Goal: Complete application form: Complete application form

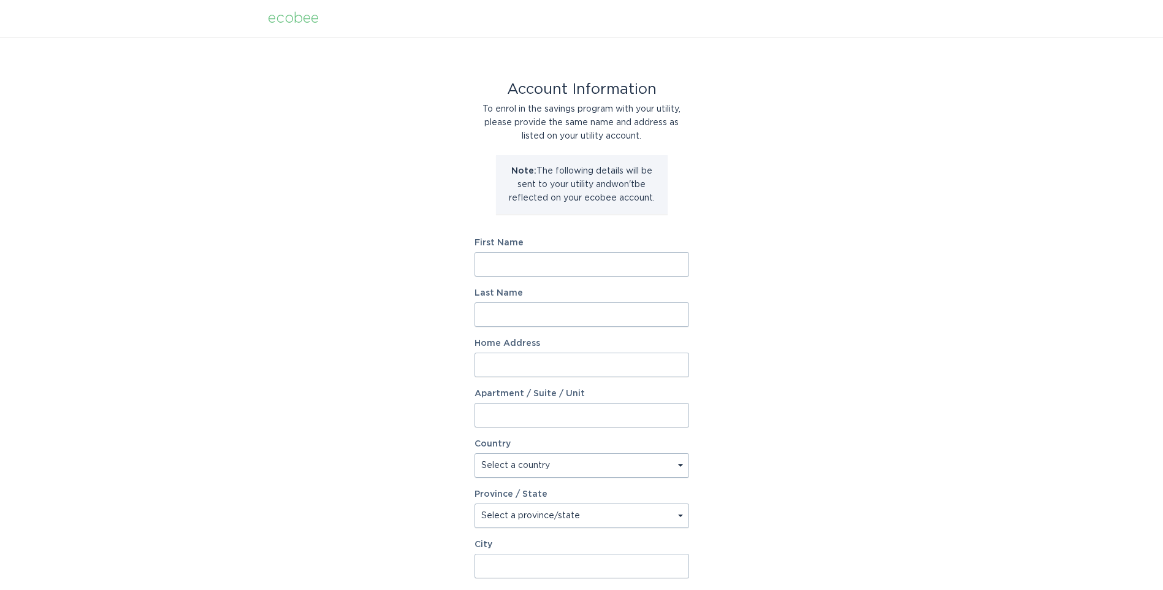
click at [619, 261] on input "First Name" at bounding box center [582, 264] width 215 height 25
type input "Yolanda"
type input "Jacquez"
type input "911 E 24th St Ln"
click at [678, 465] on select "Select a country Canada USA" at bounding box center [582, 465] width 215 height 25
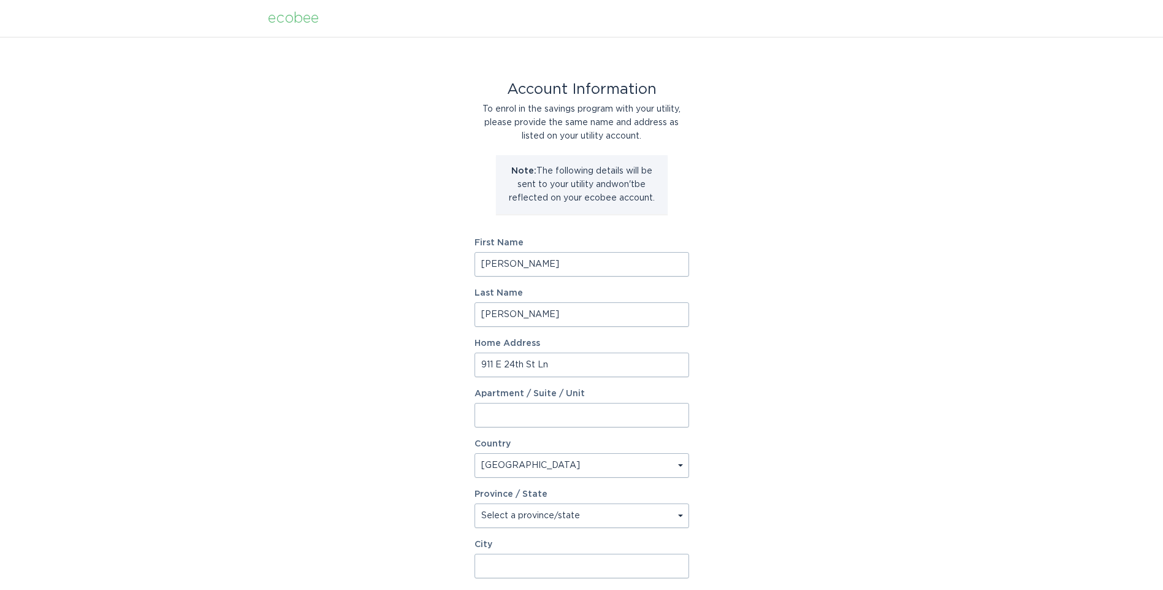
select select "US"
click at [475, 453] on select "Select a country Canada USA" at bounding box center [582, 465] width 215 height 25
click at [327, 401] on div "Account Information To enrol in the savings program with your utility, please p…" at bounding box center [581, 375] width 1163 height 677
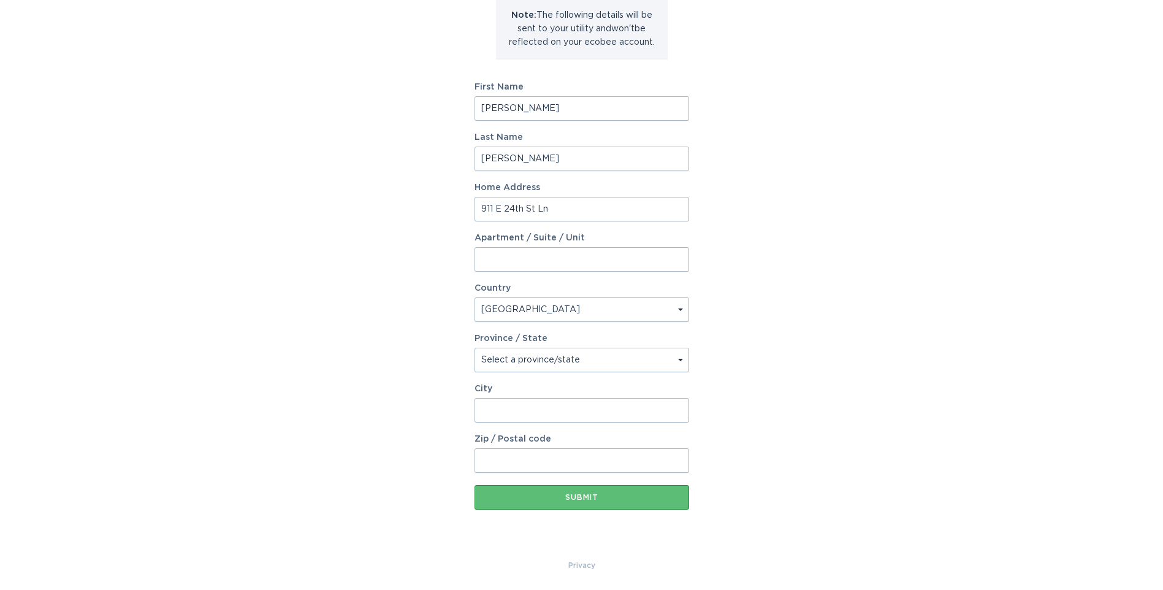
scroll to position [156, 0]
click at [524, 365] on select "Select a province/state Alabama Alaska American Samoa Arizona Arkansas Californ…" at bounding box center [582, 359] width 215 height 25
select select "CO"
click at [475, 347] on select "Select a province/state Alabama Alaska American Samoa Arizona Arkansas Californ…" at bounding box center [582, 359] width 215 height 25
click at [545, 419] on input "City" at bounding box center [582, 409] width 215 height 25
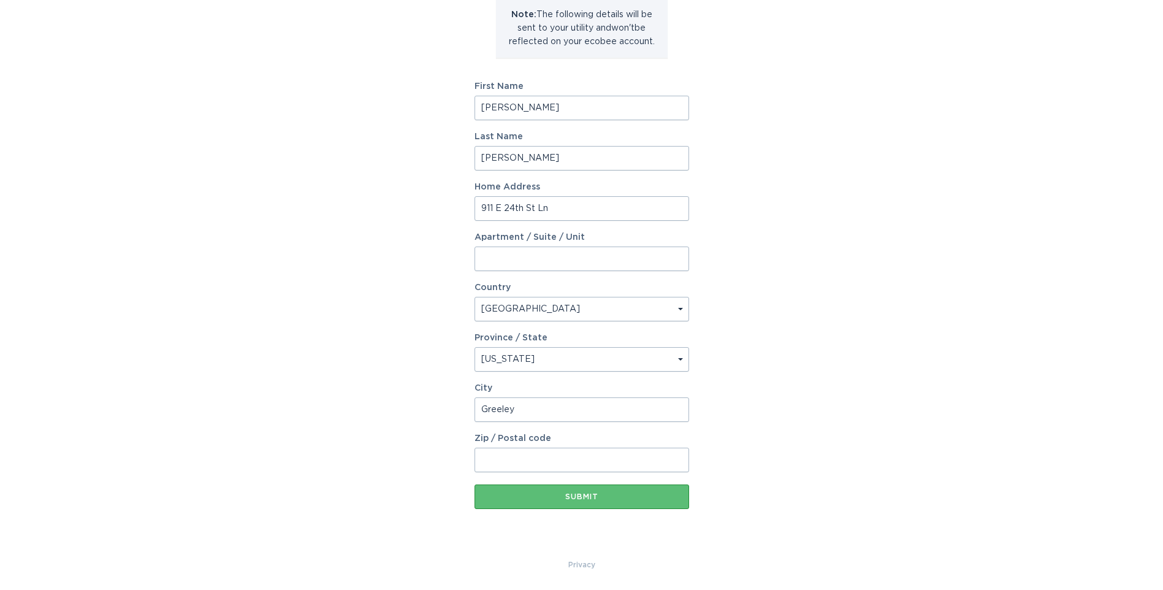
type input "Greeley"
type input "80631"
click at [533, 210] on input "911 E 24th St Ln" at bounding box center [582, 208] width 215 height 25
click at [571, 207] on input "911 E 24th Street Ln" at bounding box center [582, 208] width 215 height 25
type input "911 E 24th Street LN"
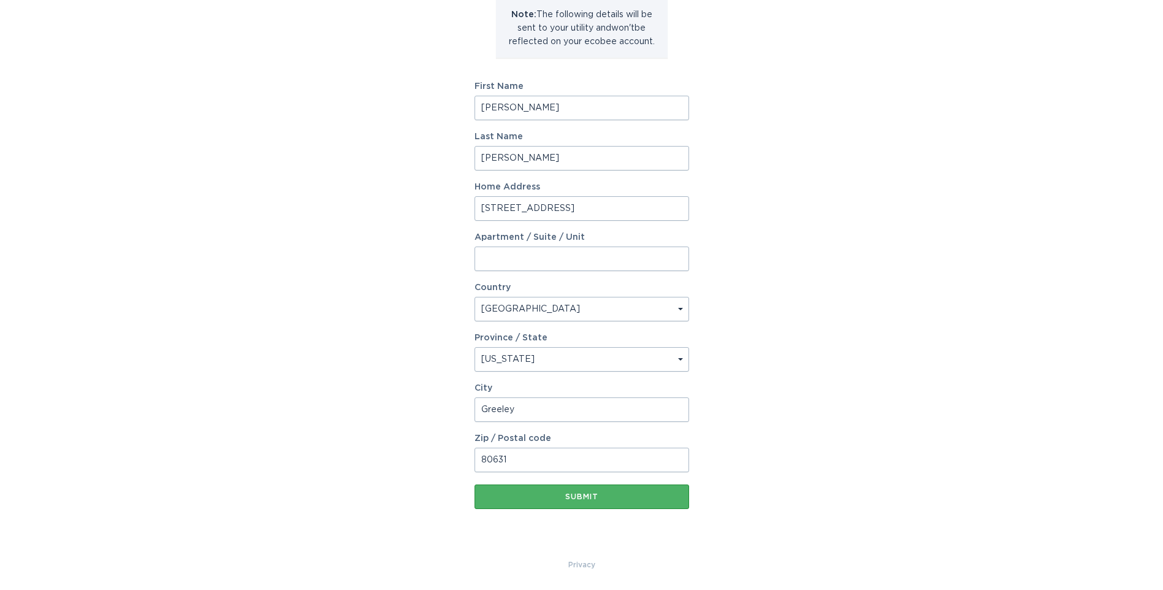
click at [530, 497] on div "Submit" at bounding box center [582, 496] width 202 height 7
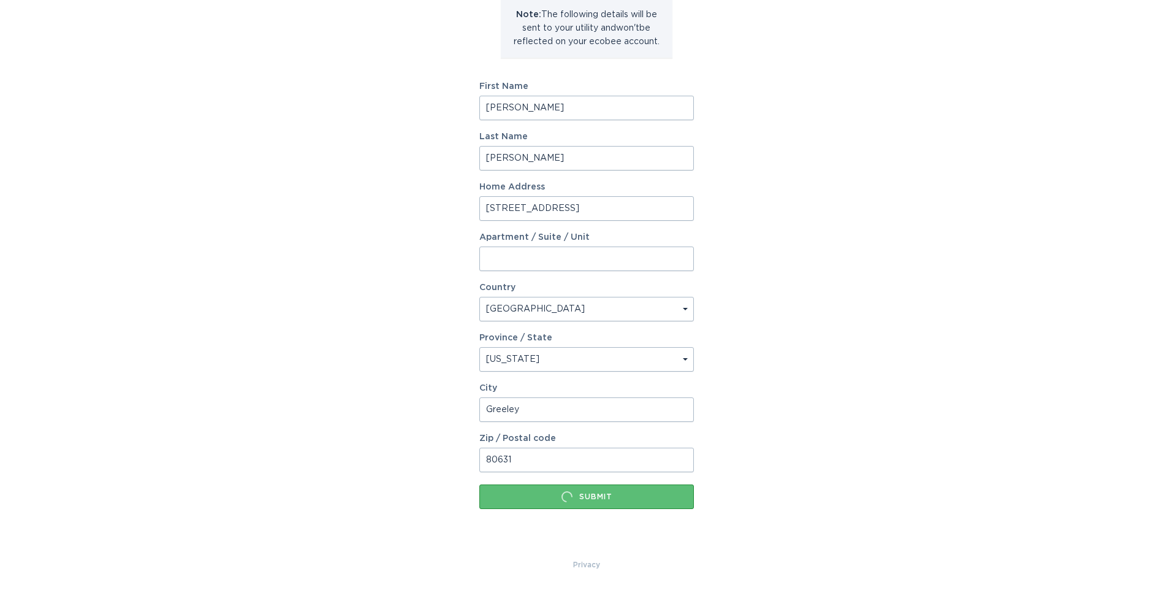
scroll to position [0, 0]
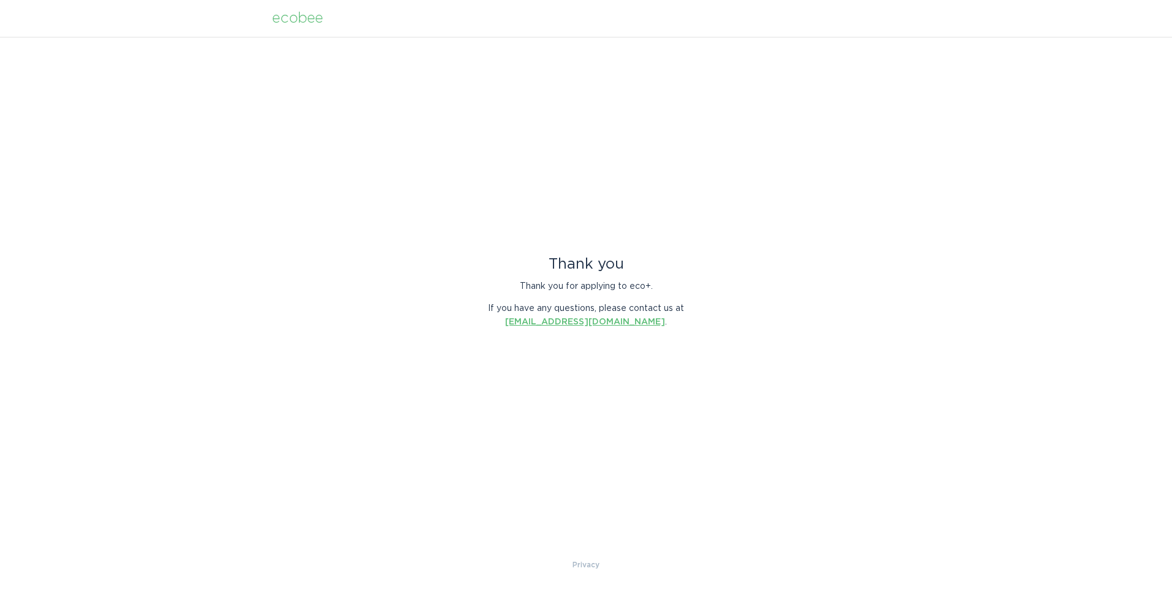
click at [588, 323] on link "energyservices@ecobee.com" at bounding box center [585, 322] width 160 height 9
click at [302, 18] on div "ecobee" at bounding box center [297, 18] width 51 height 13
click at [310, 17] on div "ecobee" at bounding box center [297, 18] width 51 height 13
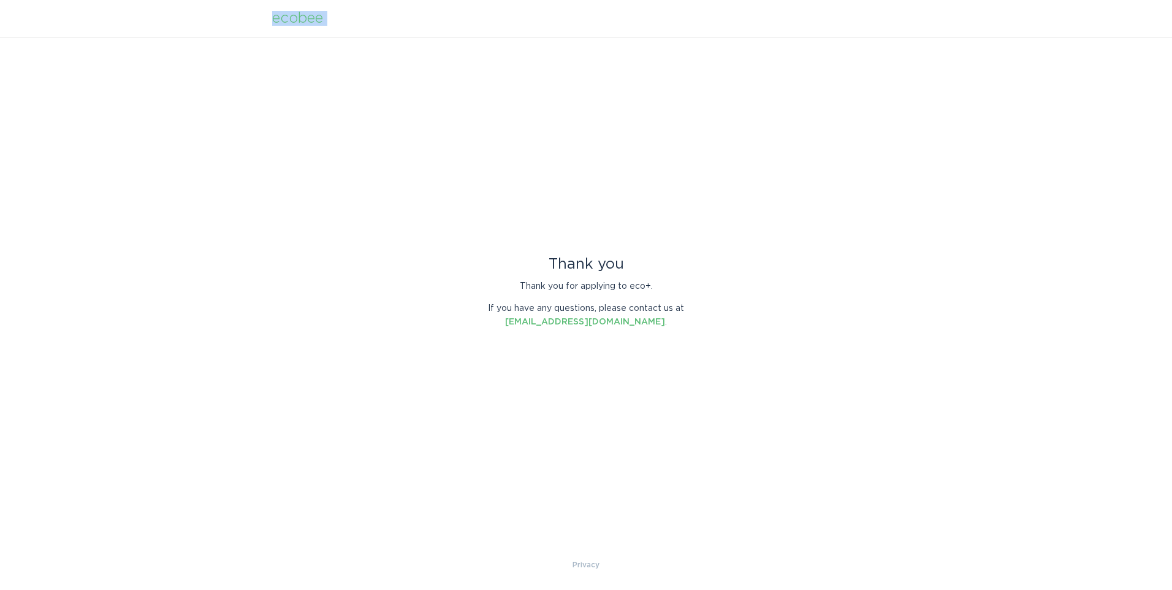
click at [310, 17] on div "ecobee" at bounding box center [297, 18] width 51 height 13
drag, startPoint x: 310, startPoint y: 17, endPoint x: 296, endPoint y: 17, distance: 14.1
click at [296, 17] on div "ecobee" at bounding box center [297, 18] width 51 height 13
